Goal: Information Seeking & Learning: Learn about a topic

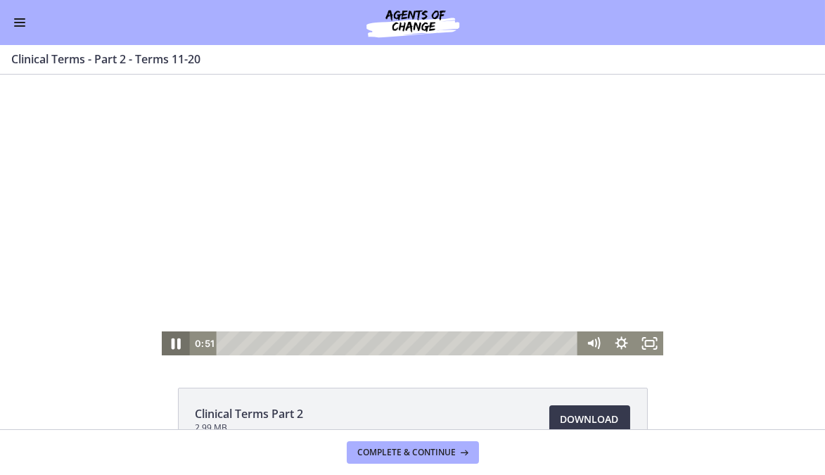
click at [169, 343] on icon "Pause" at bounding box center [176, 343] width 34 height 29
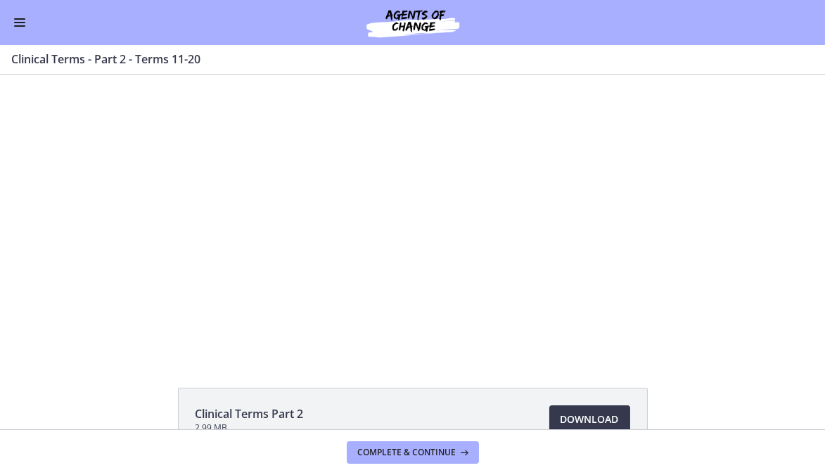
click at [162, 331] on button "Play Video" at bounding box center [176, 343] width 28 height 24
click at [361, 247] on div at bounding box center [412, 215] width 501 height 280
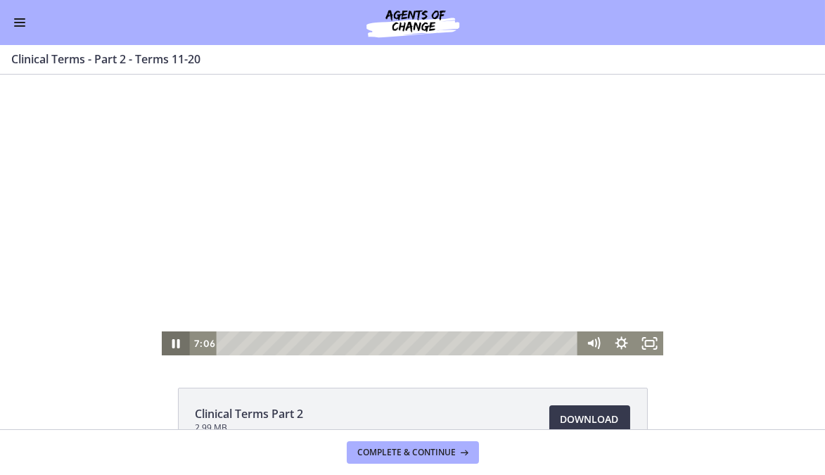
click at [173, 343] on icon "Pause" at bounding box center [176, 343] width 8 height 9
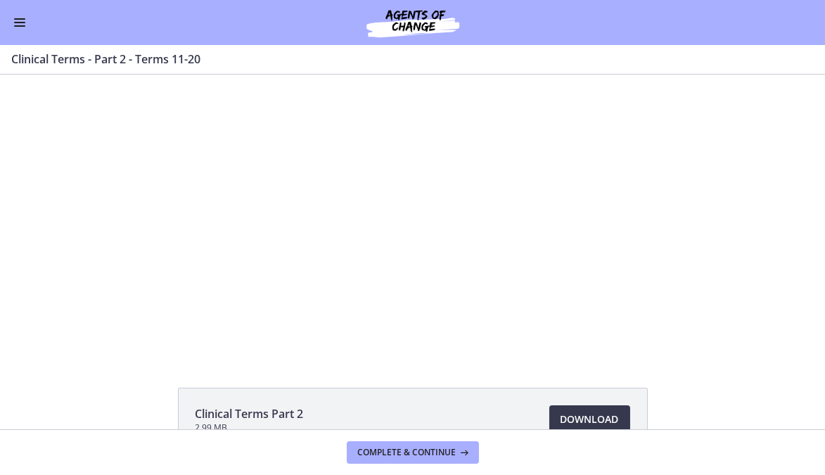
click at [172, 362] on div "Clinical Terms Part 2 2.99 MB Download Opens in a new window" at bounding box center [412, 252] width 825 height 354
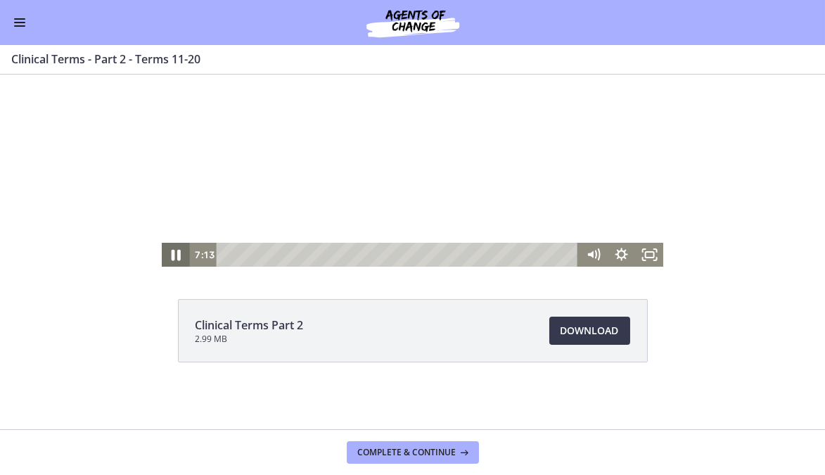
click at [176, 252] on icon "Pause" at bounding box center [176, 254] width 34 height 29
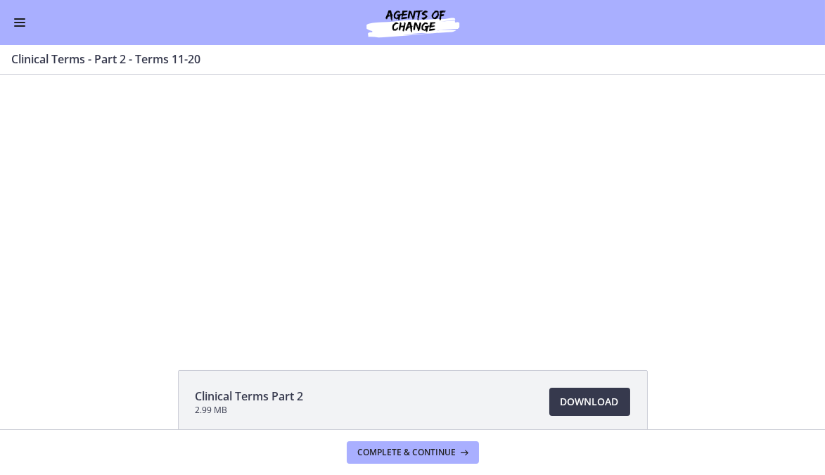
scroll to position [4, 0]
